Goal: Find specific page/section: Find specific page/section

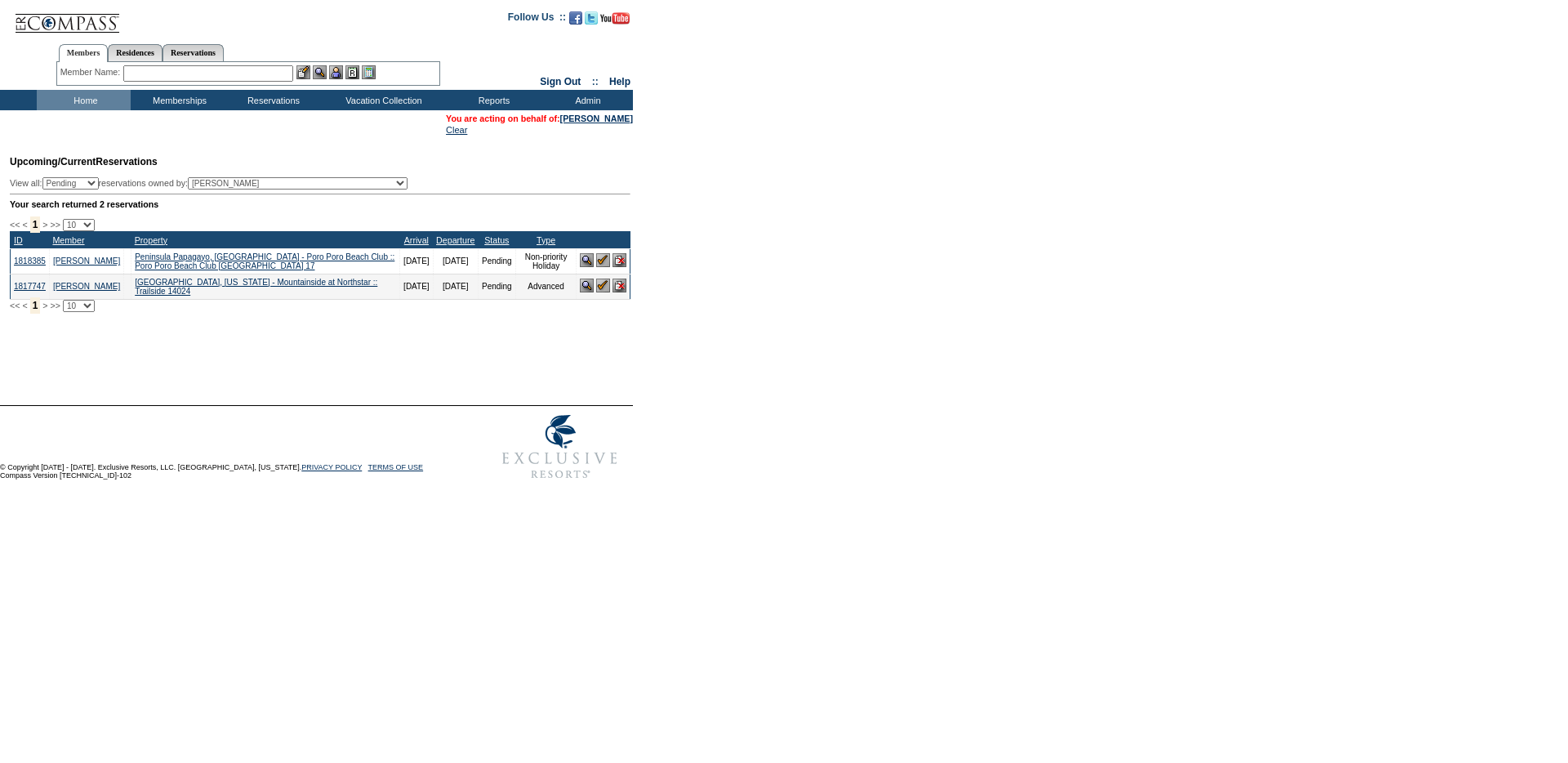
click at [201, 78] on input "text" at bounding box center [208, 73] width 170 height 17
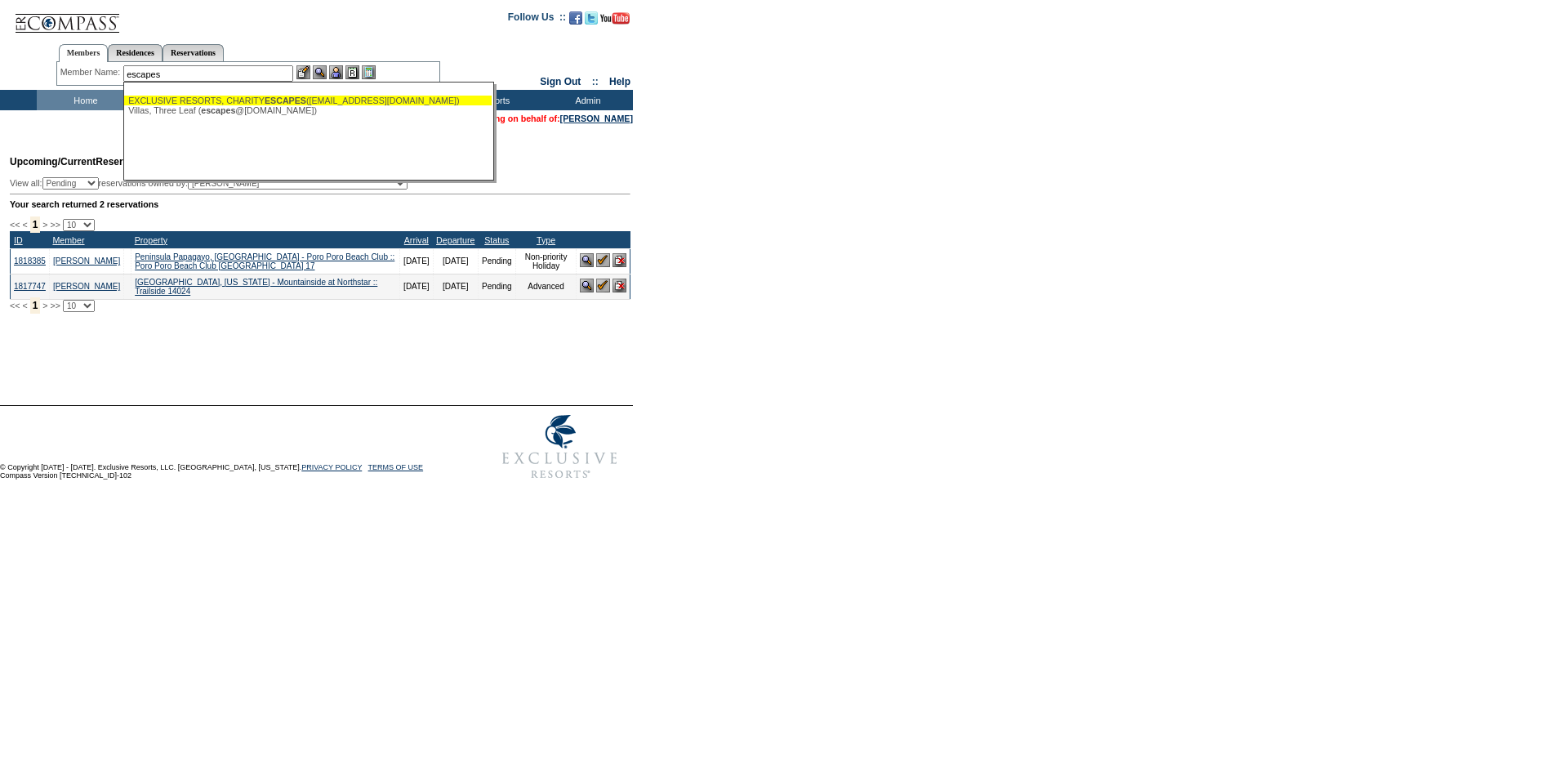
click at [214, 99] on div "EXCLUSIVE RESORTS, CHARITY ESCAPES (charityescapes@exclusiveresorts.com)" at bounding box center [307, 100] width 359 height 10
type input "EXCLUSIVE RESORTS, CHARITY ESCAPES (charityescapes@exclusiveresorts.com)"
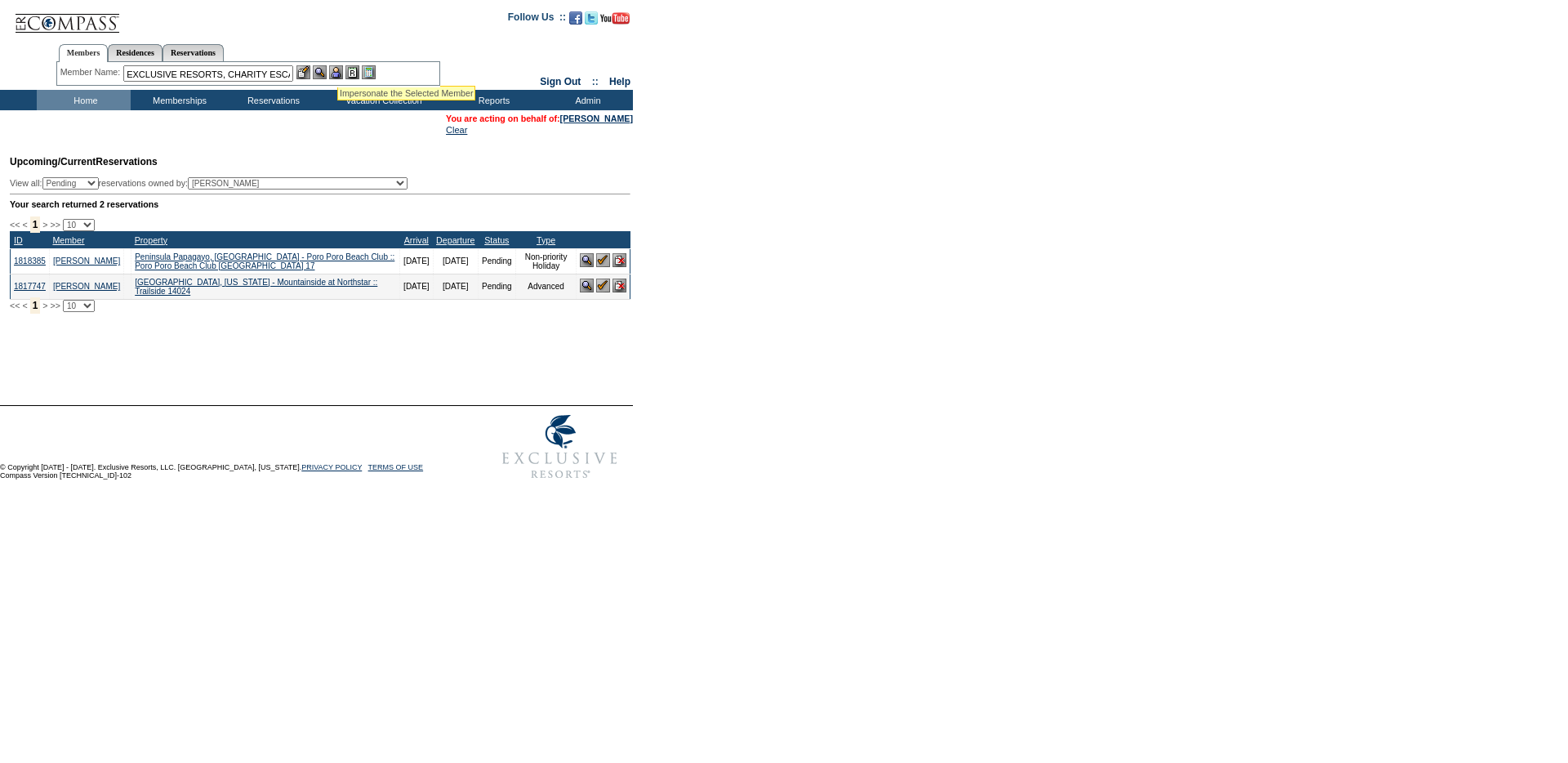
click at [337, 65] on img at bounding box center [336, 71] width 14 height 14
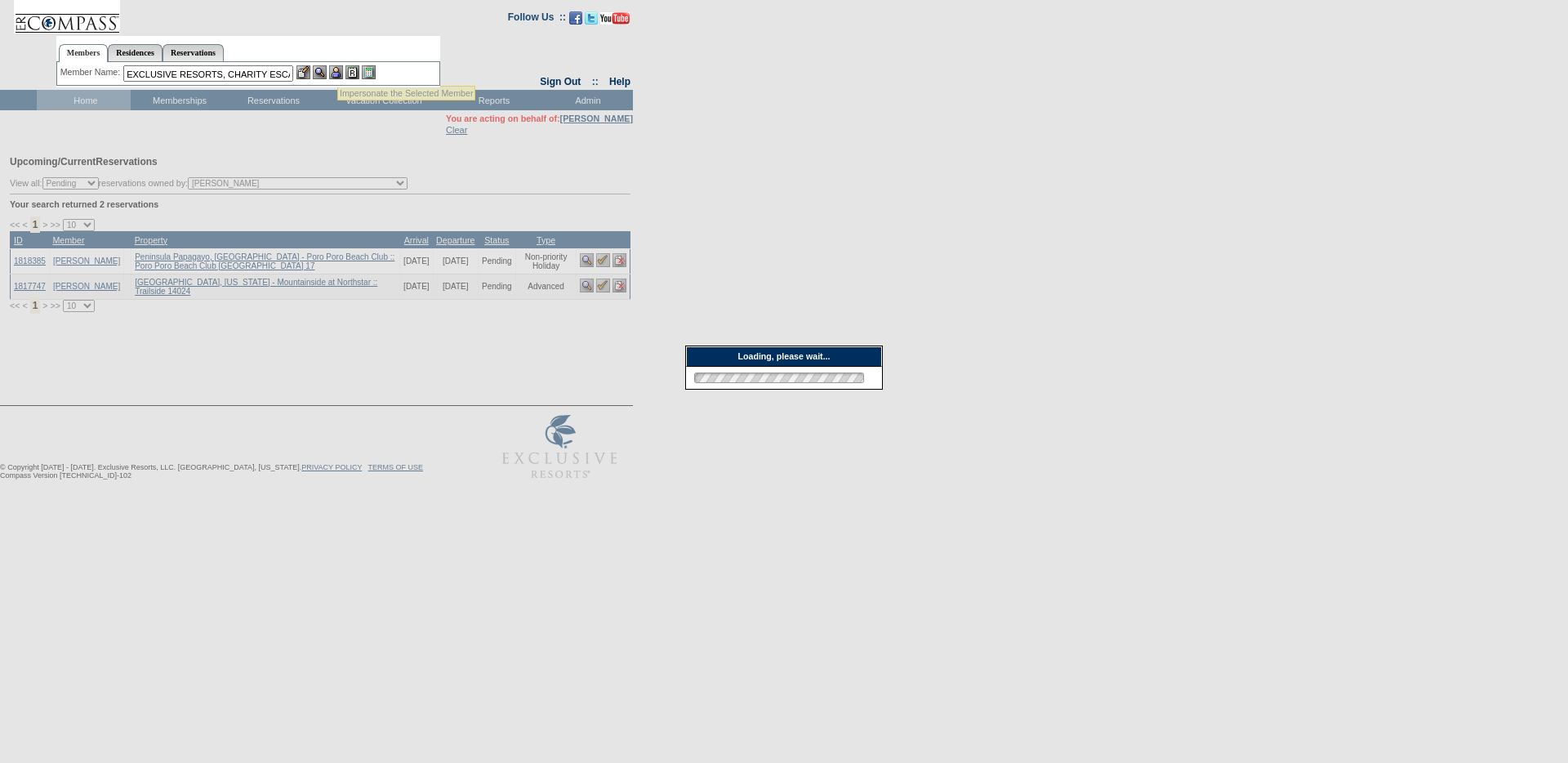
click at [301, 66] on img at bounding box center [303, 71] width 14 height 14
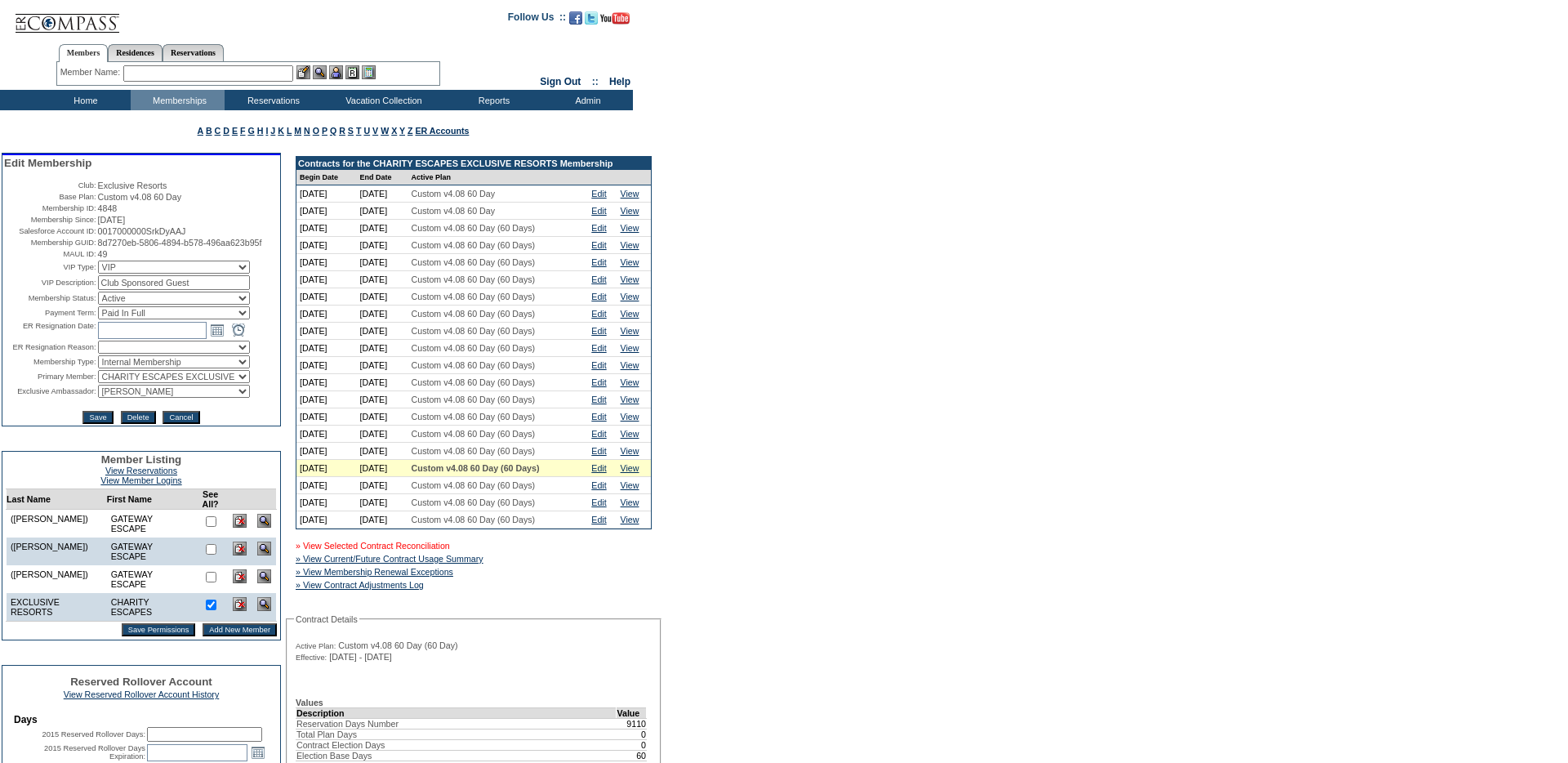
click at [435, 550] on link "» View Selected Contract Reconciliation" at bounding box center [373, 546] width 154 height 10
